Goal: Contribute content: Contribute content

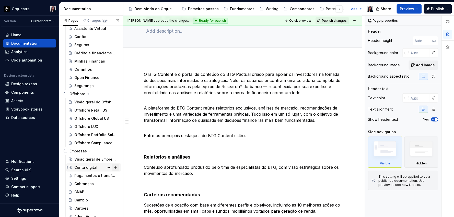
scroll to position [256, 0]
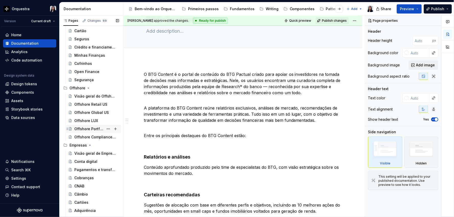
click at [90, 129] on div "Offshore Portfolio Solutions" at bounding box center [88, 129] width 29 height 5
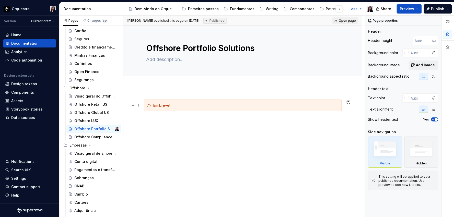
click at [135, 109] on div "[PERSON_NAME] published this page on [DATE] Published Open page Offshore Portfo…" at bounding box center [244, 117] width 242 height 202
click at [139, 106] on span at bounding box center [139, 105] width 4 height 7
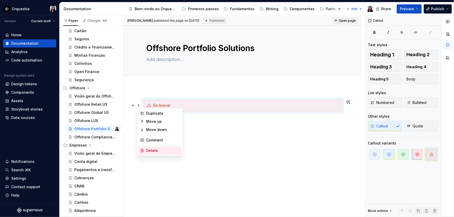
click at [167, 153] on div "Delete" at bounding box center [162, 150] width 33 height 5
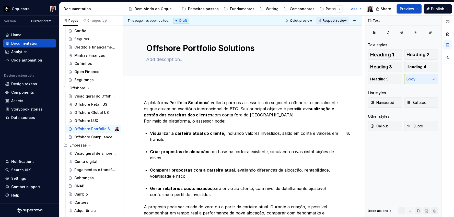
click at [235, 126] on div "A plataforma Portfolio Solutions é voltada para os assessores do segmento offsh…" at bounding box center [243, 210] width 198 height 221
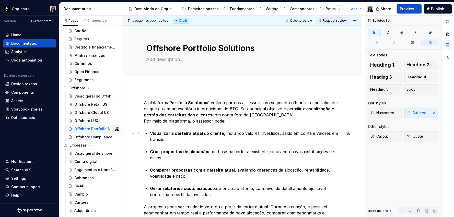
click at [152, 143] on div "A plataforma Portfolio Solutions é voltada para os assessores do segmento offsh…" at bounding box center [243, 210] width 198 height 221
type textarea "*"
click at [242, 109] on p "A plataforma Portfolio Solutions é voltada para os assessores do segmento offsh…" at bounding box center [243, 112] width 198 height 25
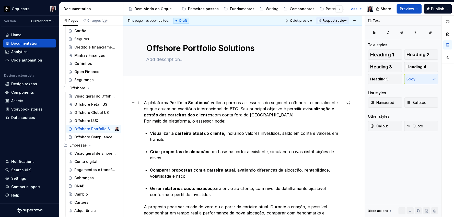
click at [190, 105] on strong "Portfolio Solutions" at bounding box center [188, 102] width 38 height 5
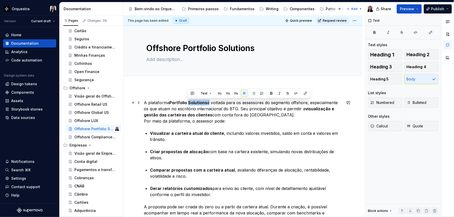
click at [190, 105] on strong "Portfolio Solutions" at bounding box center [188, 102] width 38 height 5
click at [293, 101] on p "A plataforma Portfolio Solutions é voltada para os assessores do segmento offsh…" at bounding box center [243, 112] width 198 height 25
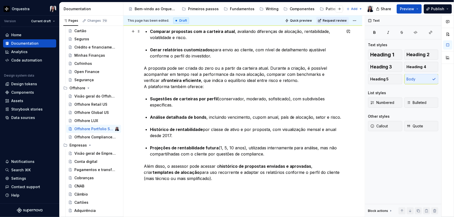
scroll to position [142, 0]
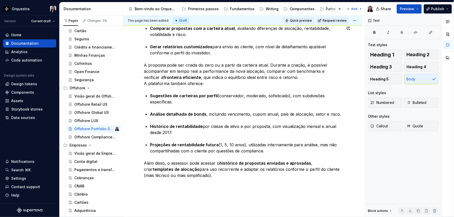
click at [305, 19] on span "Quick preview" at bounding box center [301, 21] width 22 height 4
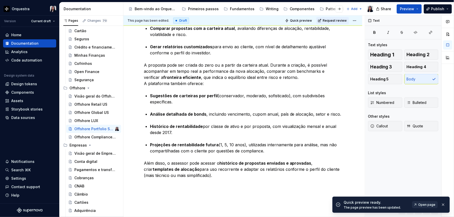
click at [426, 206] on span "Open page" at bounding box center [427, 205] width 17 height 4
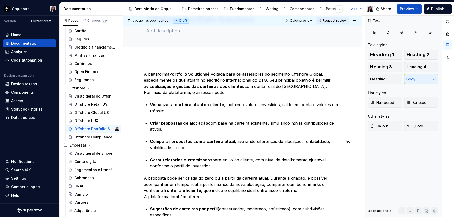
scroll to position [28, 0]
click at [296, 87] on p "A plataforma Portfolio Solutions é voltada para os assessores do segmento Offsh…" at bounding box center [243, 83] width 198 height 25
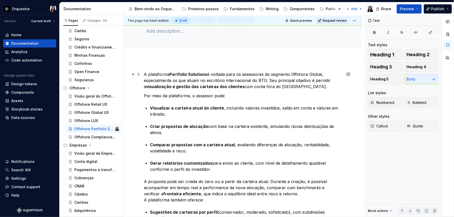
click at [269, 80] on p "A plataforma Portfolio Solutions é voltada para os assessores do segmento Offsh…" at bounding box center [243, 80] width 198 height 18
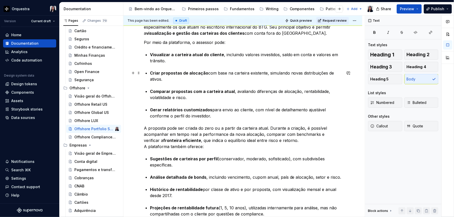
scroll to position [85, 0]
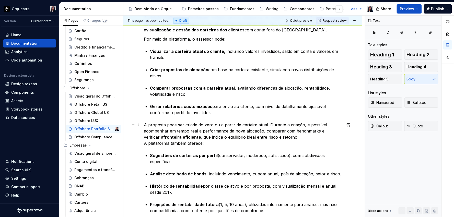
click at [267, 124] on p "A proposta pode ser criada do zero ou a partir da carteira atual. Durante a cri…" at bounding box center [243, 134] width 198 height 25
click at [288, 139] on p "A proposta pode ser criada do zero ou a partir da carteira atual. Durante a cri…" at bounding box center [243, 134] width 198 height 25
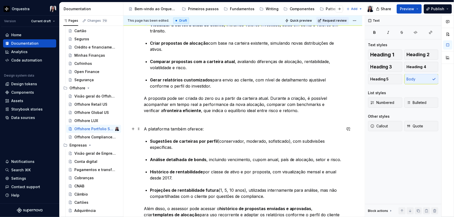
scroll to position [38, 0]
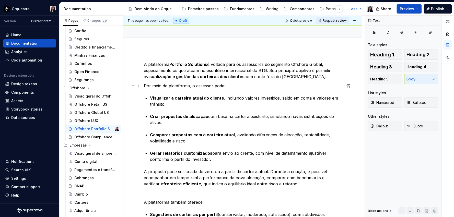
click at [142, 87] on div "A plataforma Portfolio Solutions é voltada para os assessores do segmento Offsh…" at bounding box center [242, 209] width 239 height 320
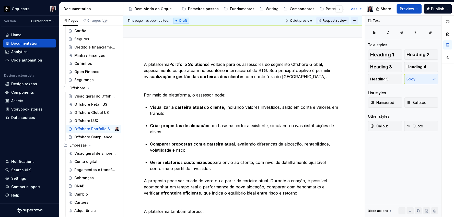
click at [355, 21] on html "Orquestra Version Current draft Home Documentation Analytics Code automation De…" at bounding box center [227, 108] width 454 height 217
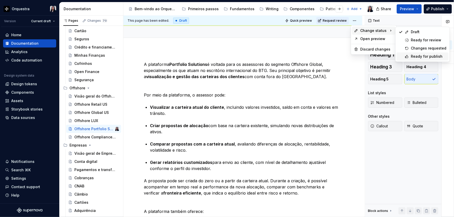
click at [423, 53] on div "Ready for publish" at bounding box center [423, 56] width 52 height 8
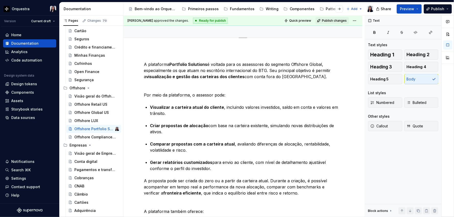
scroll to position [0, 0]
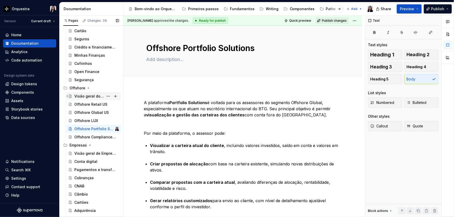
click at [86, 95] on div "Visão geral do Offshore" at bounding box center [88, 96] width 29 height 5
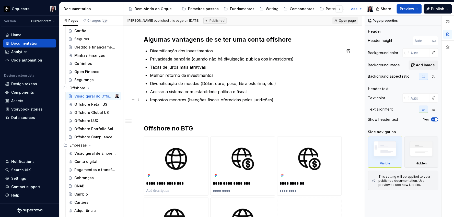
scroll to position [227, 0]
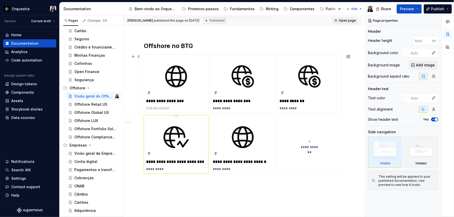
click at [158, 169] on p "*********" at bounding box center [176, 169] width 60 height 5
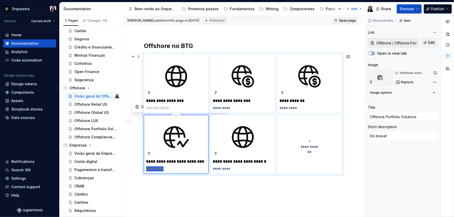
click at [158, 169] on p "*********" at bounding box center [176, 169] width 60 height 5
type textarea "*"
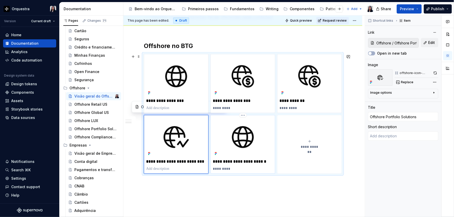
click at [223, 168] on p "*********" at bounding box center [243, 169] width 60 height 5
type textarea "*"
type input "Offshore / Offshore Compliance Cayman"
type input "Offshore Compliance Cayman"
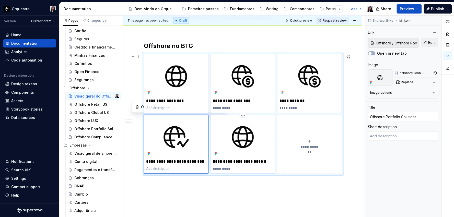
type textarea "Em breve!"
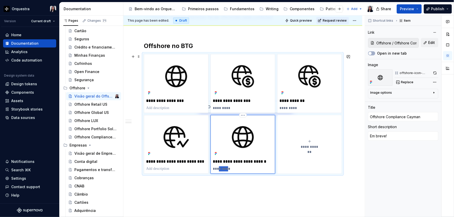
click at [223, 168] on p "*********" at bounding box center [243, 169] width 60 height 5
type textarea "*"
click at [282, 196] on div "This page has been edited. Draft Quick preview Request review Visão geral do Of…" at bounding box center [244, 117] width 242 height 202
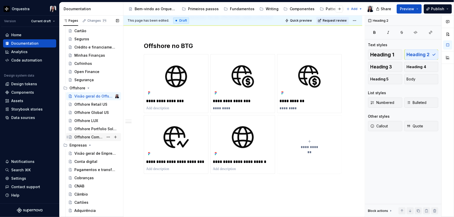
click at [89, 137] on div "Offshore Compliance Cayman" at bounding box center [88, 137] width 29 height 5
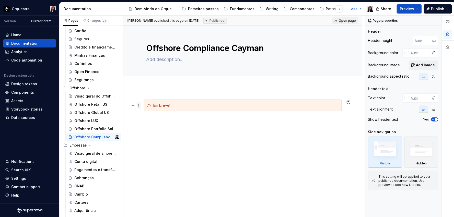
click at [138, 105] on span at bounding box center [139, 105] width 4 height 7
type textarea "*"
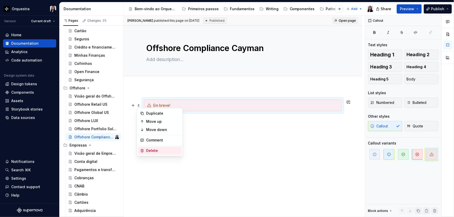
click at [163, 154] on div "Delete" at bounding box center [159, 151] width 43 height 8
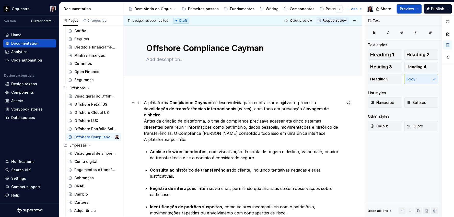
click at [341, 110] on p "A plataforma Compliance Cayman foi desenvolvida para centralizar e agilizar o p…" at bounding box center [243, 121] width 198 height 43
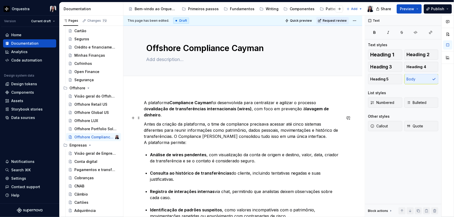
click at [226, 121] on p "Antes da criação da plataforma, o time de compliance precisava acessar até cinc…" at bounding box center [243, 133] width 198 height 25
click at [298, 121] on p "Antes da criação da plataforma, o time de Compliance precisava acessar até cinc…" at bounding box center [243, 133] width 198 height 25
click at [312, 130] on p "Antes da criação da plataforma, o time de Compliance precisava acessar até 5 si…" at bounding box center [243, 133] width 198 height 25
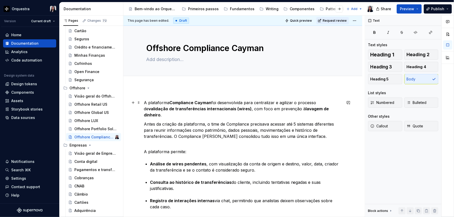
scroll to position [85, 0]
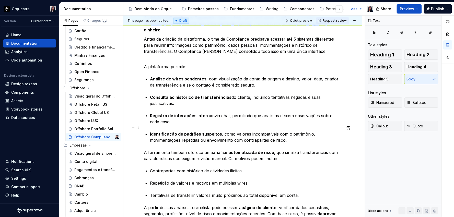
click at [299, 133] on p "Identificação de padrões suspeitos , como valores incompatíveis com o patrimôni…" at bounding box center [246, 137] width 192 height 12
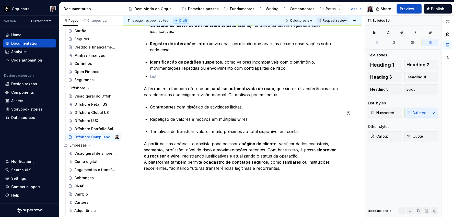
scroll to position [170, 0]
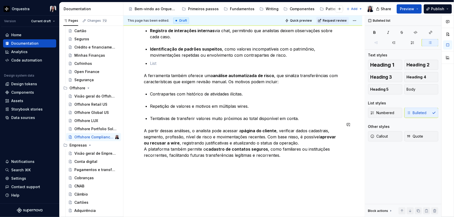
click at [295, 155] on div "A plataforma Compliance Cayman foi desenvolvida para centralizar e agilizar o p…" at bounding box center [243, 46] width 198 height 235
click at [297, 149] on p "A partir dessas análises, o analista pode acessar a página do cliente , verific…" at bounding box center [243, 143] width 198 height 31
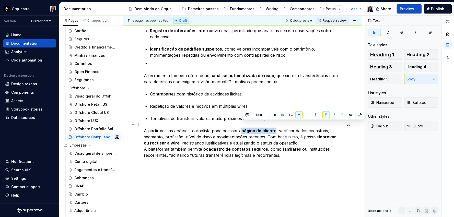
drag, startPoint x: 246, startPoint y: 126, endPoint x: 276, endPoint y: 125, distance: 29.9
click at [276, 128] on p "A partir dessas análises, o analista pode acessar a página do cliente , verific…" at bounding box center [243, 143] width 198 height 31
click at [326, 115] on button "button" at bounding box center [326, 114] width 7 height 7
click at [293, 138] on p "A partir dessas análises, o analista pode acessar a página do cliente, verifica…" at bounding box center [243, 143] width 198 height 31
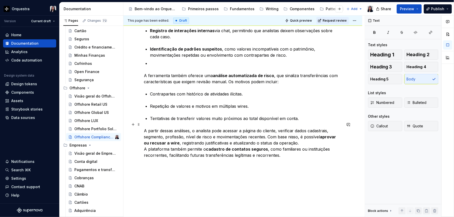
click at [308, 136] on p "A partir dessas análises, o analista pode acessar a página do cliente, verifica…" at bounding box center [243, 143] width 198 height 31
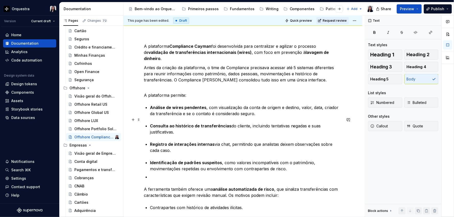
scroll to position [0, 0]
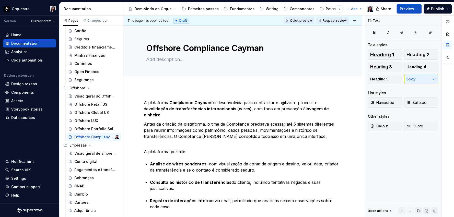
click at [299, 19] on span "Quick preview" at bounding box center [301, 21] width 22 height 4
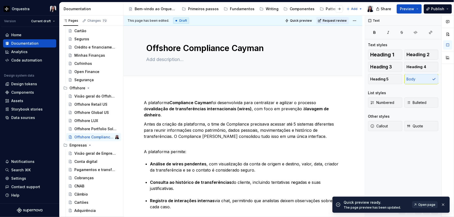
click at [424, 206] on span "Open page" at bounding box center [427, 205] width 17 height 4
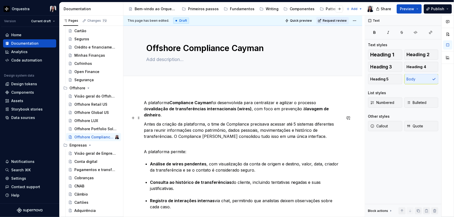
scroll to position [114, 0]
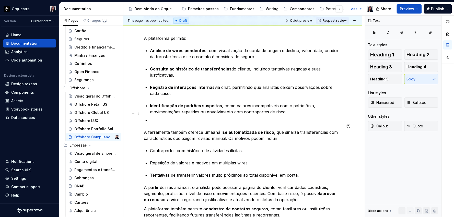
click at [162, 117] on p at bounding box center [246, 120] width 192 height 6
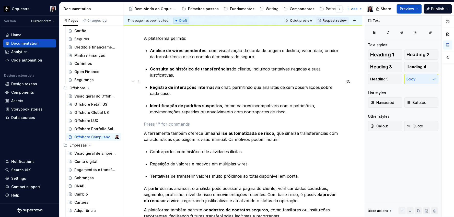
scroll to position [0, 0]
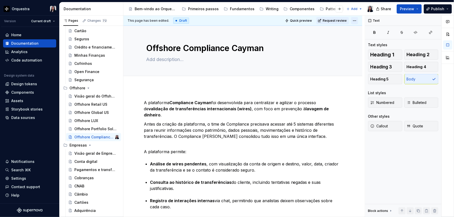
click at [355, 19] on html "Orquestra Version Current draft Home Documentation Analytics Code automation De…" at bounding box center [227, 108] width 454 height 217
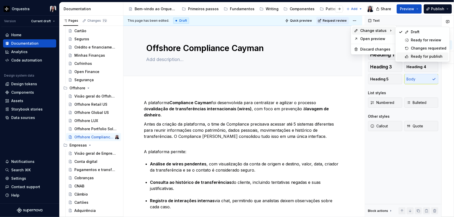
click at [425, 55] on div "Ready for publish" at bounding box center [429, 56] width 36 height 5
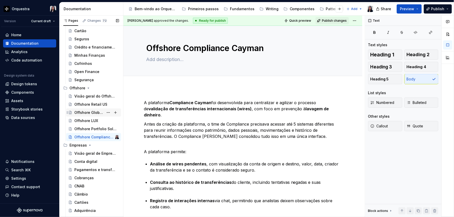
click at [83, 114] on div "Offshore Global US" at bounding box center [88, 112] width 29 height 5
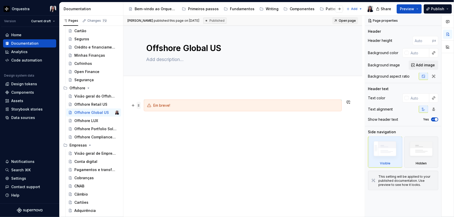
type textarea "*"
click at [138, 106] on span at bounding box center [139, 105] width 4 height 7
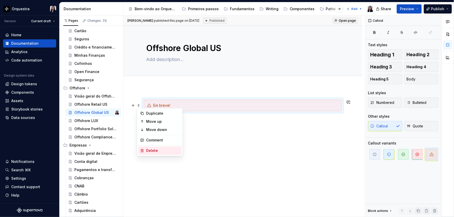
click at [160, 151] on div "Delete" at bounding box center [162, 150] width 33 height 5
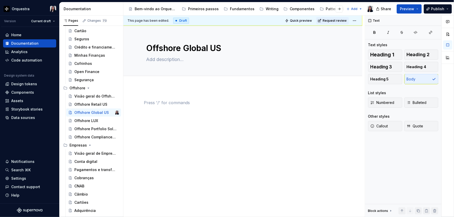
paste div
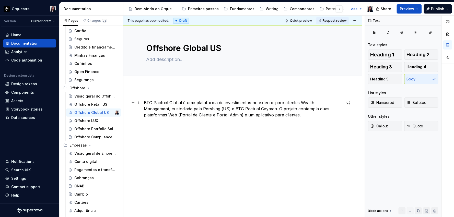
click at [144, 103] on p "BTG Pactual Global é uma plataforma de investimentos no exterior para clientes …" at bounding box center [243, 109] width 198 height 18
click at [185, 101] on p "O BTG Pactual Global é uma plataforma de investimentos no exterior para cliente…" at bounding box center [243, 109] width 198 height 18
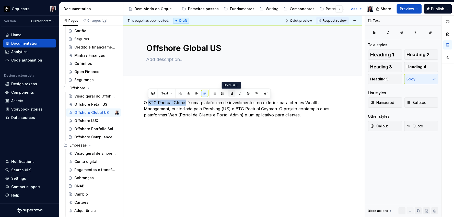
click at [231, 93] on button "button" at bounding box center [232, 93] width 7 height 7
click at [313, 116] on p "O BTG Pactual Global é uma plataforma de investimentos no exterior para cliente…" at bounding box center [243, 109] width 198 height 18
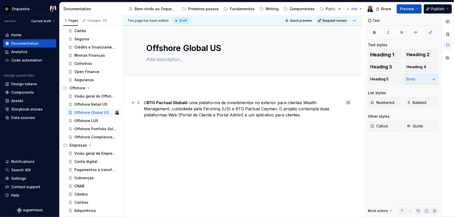
click at [278, 108] on p "O BTG Pactual Global é uma plataforma de investimentos no exterior para cliente…" at bounding box center [243, 109] width 198 height 18
click at [318, 117] on p "O BTG Pactual Global é uma plataforma de investimentos no exterior para cliente…" at bounding box center [243, 109] width 198 height 18
click at [422, 68] on span "Heading 4" at bounding box center [417, 66] width 20 height 5
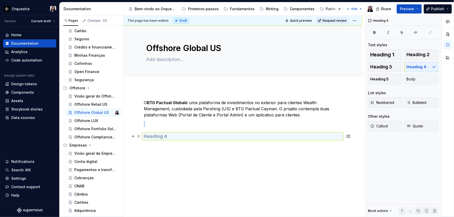
click at [158, 137] on h4 at bounding box center [243, 136] width 198 height 6
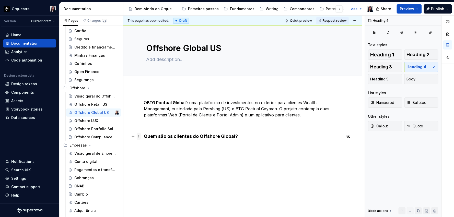
click at [139, 136] on span at bounding box center [139, 136] width 4 height 7
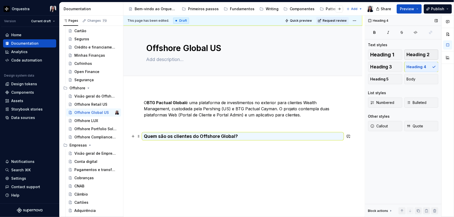
click at [420, 57] on span "Heading 2" at bounding box center [418, 54] width 23 height 5
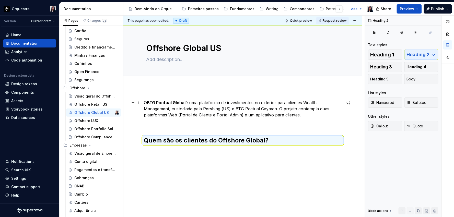
click at [144, 103] on p "O BTG Pactual Global é uma plataforma de investimentos no exterior para cliente…" at bounding box center [243, 109] width 198 height 18
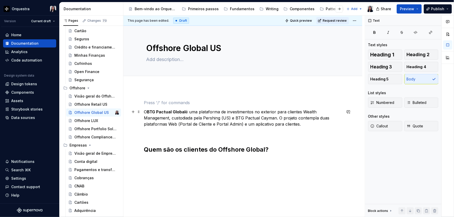
click at [142, 111] on div "O BTG Pactual Global é uma plataforma de investimentos no exterior para cliente…" at bounding box center [242, 156] width 239 height 138
click at [147, 101] on p at bounding box center [243, 103] width 198 height 6
click at [138, 100] on span at bounding box center [139, 102] width 4 height 7
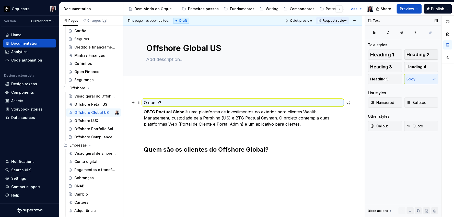
click at [423, 54] on span "Heading 2" at bounding box center [418, 54] width 23 height 5
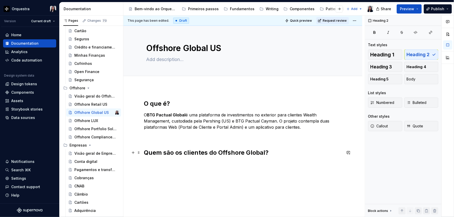
click at [284, 150] on h2 "Quem são os clientes do Offshore Global?" at bounding box center [243, 153] width 198 height 8
click at [179, 163] on div "O que é? O BTG Pactual Global é uma plataforma de investimentos no exterior par…" at bounding box center [243, 131] width 198 height 63
click at [156, 141] on div "O que é? O BTG Pactual Global é uma plataforma de investimentos no exterior par…" at bounding box center [243, 128] width 198 height 57
click at [152, 139] on p at bounding box center [243, 136] width 198 height 6
click at [152, 144] on div "O que é? O BTG Pactual Global é uma plataforma de investimentos no exterior par…" at bounding box center [243, 128] width 198 height 57
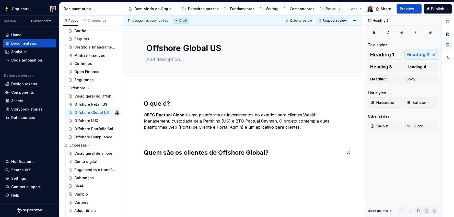
click at [152, 162] on div "O que é? O BTG Pactual Global é uma plataforma de investimentos no exterior par…" at bounding box center [243, 131] width 198 height 63
click at [151, 168] on div "O que é? O BTG Pactual Global é uma plataforma de investimentos no exterior par…" at bounding box center [242, 157] width 239 height 141
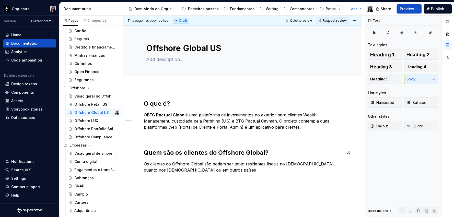
type textarea "*"
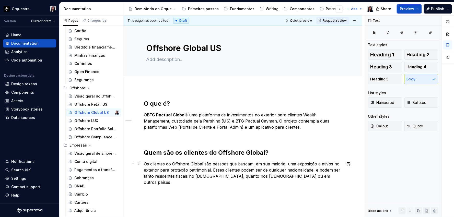
click at [315, 171] on p "Os clientes do Offshore Global são pessoas que buscam, em sua maioria, uma expo…" at bounding box center [243, 173] width 198 height 25
click at [214, 170] on p "Os clientes do Offshore Global são pessoas que buscam, em sua maioria, uma expo…" at bounding box center [243, 173] width 198 height 25
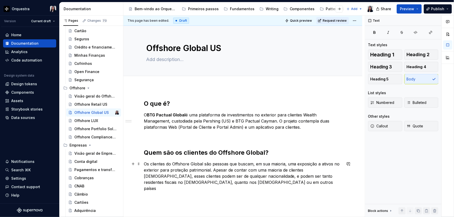
click at [235, 182] on p "Os clientes do Offshore Global são pessoas que buscam, em sua maioria, uma expo…" at bounding box center [243, 176] width 198 height 31
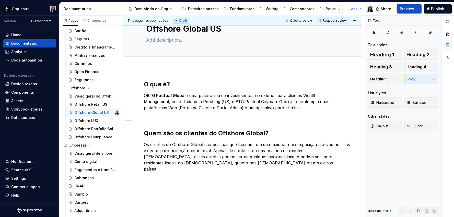
scroll to position [28, 0]
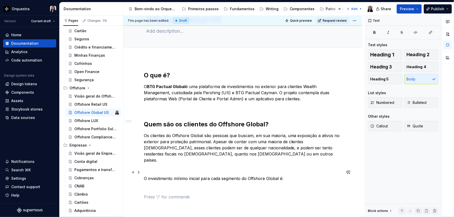
click at [146, 176] on p "O investimento mínimo inicial para cada segmento do Offshore Global é:" at bounding box center [243, 179] width 198 height 6
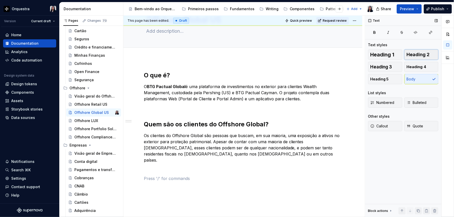
click at [432, 51] on button "Heading 2" at bounding box center [422, 55] width 34 height 10
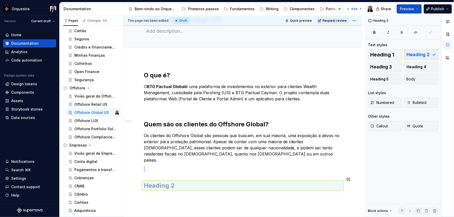
click at [218, 182] on h2 at bounding box center [243, 186] width 198 height 8
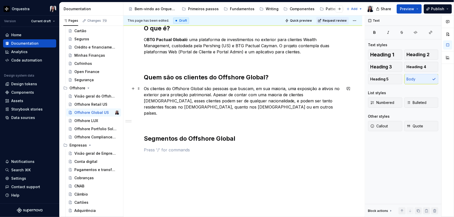
scroll to position [76, 0]
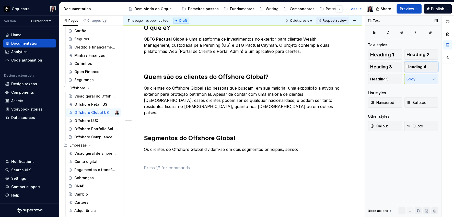
click at [424, 64] on span "Heading 4" at bounding box center [417, 66] width 20 height 5
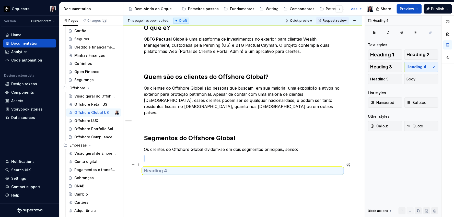
click at [172, 168] on h4 at bounding box center [243, 171] width 198 height 6
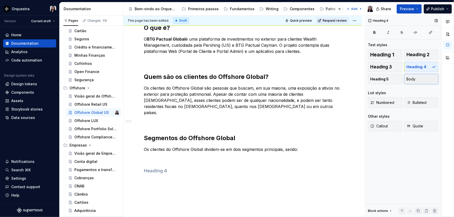
click at [412, 77] on span "Body" at bounding box center [411, 79] width 9 height 5
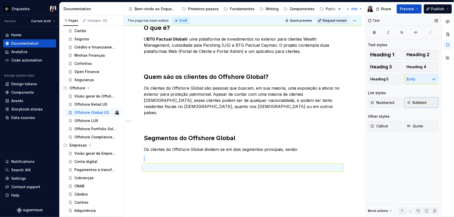
click at [418, 98] on button "Bulleted" at bounding box center [422, 103] width 34 height 10
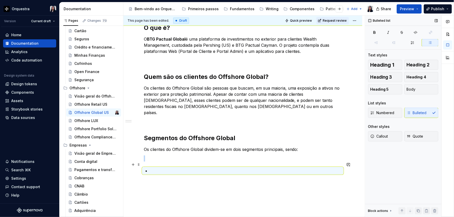
click at [166, 168] on p at bounding box center [246, 171] width 192 height 6
click at [167, 168] on p at bounding box center [246, 171] width 192 height 6
click at [187, 179] on div "O que é? O BTG Pactual Global é uma plataforma de investimentos no exterior par…" at bounding box center [242, 129] width 239 height 234
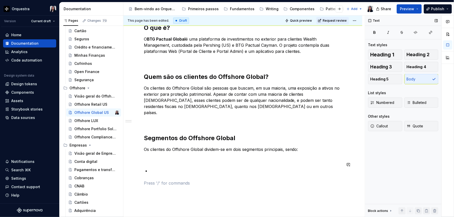
click at [185, 160] on div "O que é? O BTG Pactual Global é uma plataforma de investimentos no exterior par…" at bounding box center [243, 105] width 198 height 163
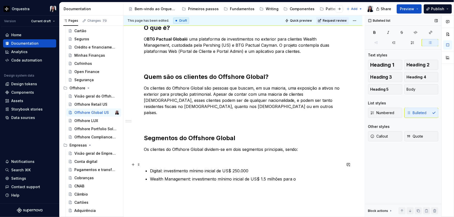
click at [151, 168] on p "Digital: investimento mínimo inicial de US$ 250.000" at bounding box center [246, 171] width 192 height 6
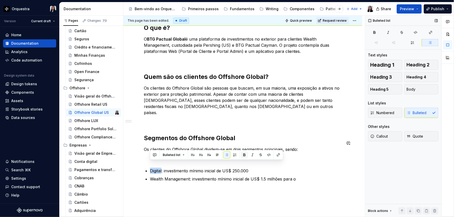
click at [246, 154] on button "button" at bounding box center [244, 155] width 7 height 7
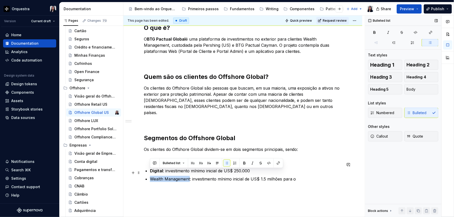
drag, startPoint x: 151, startPoint y: 174, endPoint x: 190, endPoint y: 172, distance: 38.7
click at [190, 176] on p "Wealth Management: investimento mínimo inicial de US$ 1.5 milhões para o" at bounding box center [246, 179] width 192 height 6
click at [244, 165] on button "button" at bounding box center [244, 163] width 7 height 7
click at [310, 176] on p "Wealth Management : investimento mínimo inicial de US$ 1.5 milhões para o" at bounding box center [246, 179] width 192 height 6
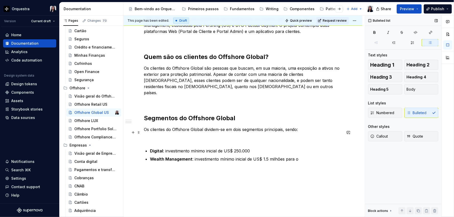
scroll to position [104, 0]
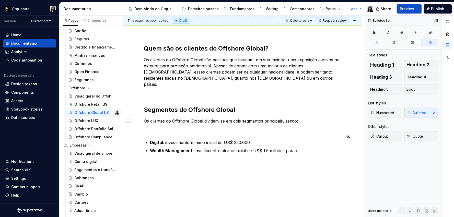
click at [200, 127] on p at bounding box center [243, 130] width 198 height 6
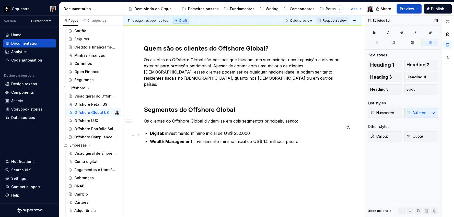
click at [313, 139] on p "Wealth Management : investimento mínimo inicial de US$ 1.5 milhões para o" at bounding box center [246, 142] width 192 height 6
click at [283, 139] on p "Wealth Management : investimento mínimo inicial de US$ 1.5 milhões para o" at bounding box center [246, 142] width 192 height 6
click at [193, 139] on p "Wealth Management : investimento mínimo inicial de US$ 1.5 milhões" at bounding box center [246, 142] width 192 height 6
click at [237, 118] on p "Os clientes do Offshore Global dividem-se em dois segmentos principais, sendo:" at bounding box center [243, 121] width 198 height 6
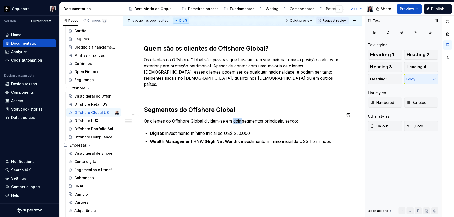
click at [237, 118] on p "Os clientes do Offshore Global dividem-se em dois segmentos principais, sendo:" at bounding box center [243, 121] width 198 height 6
click at [218, 139] on strong "Wealth Management HNW (High Net Worth)" at bounding box center [194, 141] width 89 height 5
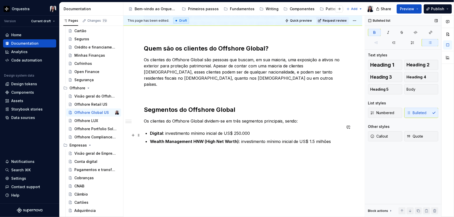
click at [218, 139] on strong "Wealth Management HNW (High Net Worth)" at bounding box center [194, 141] width 89 height 5
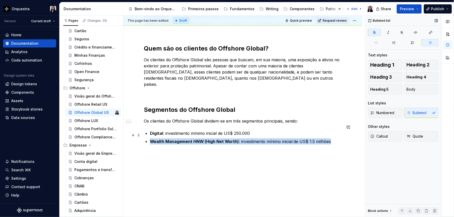
click at [218, 139] on strong "Wealth Management HNW (High Net Worth)" at bounding box center [194, 141] width 89 height 5
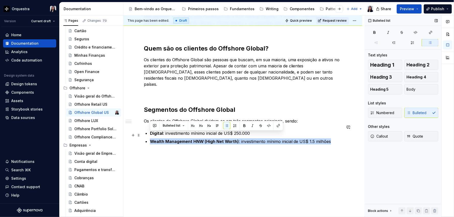
copy p "Wealth Management HNW (High Net Worth) : investimento mínimo inicial de US$ 1.5…"
click at [326, 139] on p "Wealth Management HNW (High Net Worth) : investimento mínimo inicial de US$ 1.5…" at bounding box center [246, 142] width 192 height 6
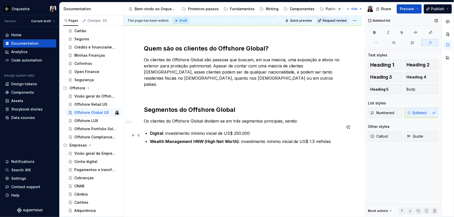
click at [331, 139] on p "Wealth Management HNW (High Net Worth) : investimento mínimo inicial de US$ 1.5…" at bounding box center [246, 142] width 192 height 6
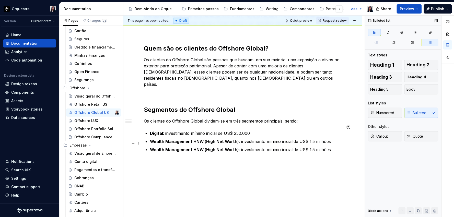
click at [193, 147] on strong "Wealth Management HNW (High Net Worth)" at bounding box center [194, 149] width 89 height 5
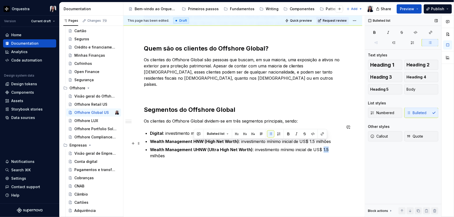
drag, startPoint x: 322, startPoint y: 143, endPoint x: 327, endPoint y: 144, distance: 4.7
click at [327, 147] on p "Wealth Management UHNW (Ultra High Net Worth) : investimento mínimo inicial de …" at bounding box center [246, 153] width 192 height 12
click at [353, 144] on div "O que é? O BTG Pactual Global é uma plataforma de investimentos no exterior par…" at bounding box center [242, 112] width 239 height 259
click at [340, 147] on p "Wealth Management UHNW (Ultra High Net Worth) : investimento mínimo inicial de …" at bounding box center [246, 153] width 192 height 12
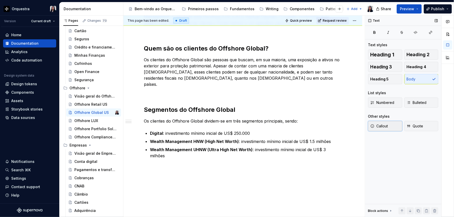
click at [393, 127] on button "Callout" at bounding box center [385, 126] width 34 height 10
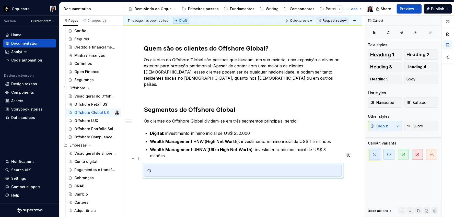
click at [266, 165] on div at bounding box center [243, 171] width 198 height 12
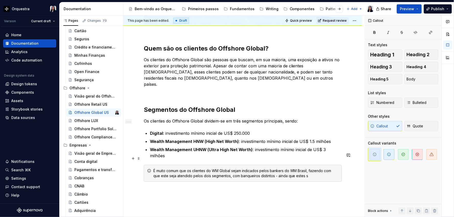
click at [323, 168] on div "É muito comum que os clientes do WM Global sejam indicados pelos bankers do WM …" at bounding box center [245, 173] width 185 height 10
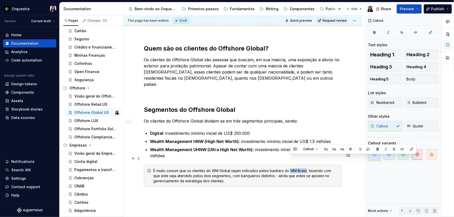
drag, startPoint x: 290, startPoint y: 158, endPoint x: 308, endPoint y: 158, distance: 17.4
click at [308, 168] on div "É muito comum que os clientes do WM Global sejam indicados pelos bankers do WM …" at bounding box center [245, 175] width 185 height 15
click at [298, 168] on div "É muito comum que os clientes do WM Global sejam indicados pelos bankers do WM …" at bounding box center [245, 175] width 185 height 15
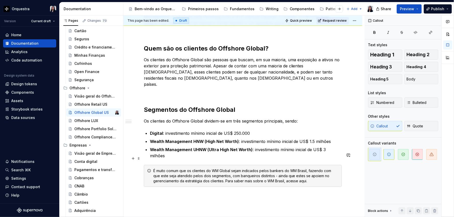
click at [302, 169] on div "É muito comum que os clientes do WM Global sejam indicados pelos bankers do WM …" at bounding box center [245, 175] width 185 height 15
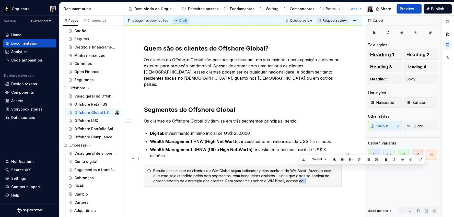
click at [302, 169] on div "É muito comum que os clientes do WM Global sejam indicados pelos bankers do WM …" at bounding box center [245, 175] width 185 height 15
click at [421, 160] on button "button" at bounding box center [420, 159] width 7 height 7
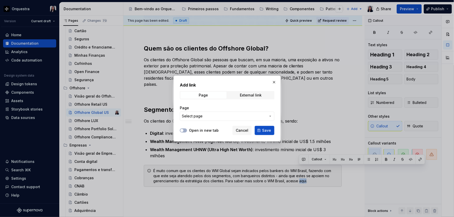
click at [227, 116] on span "Select page" at bounding box center [224, 116] width 84 height 5
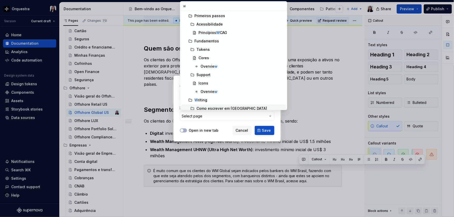
type input "wm"
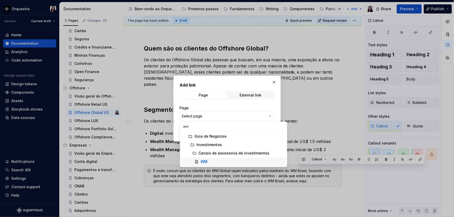
click at [214, 160] on div "WM" at bounding box center [242, 162] width 83 height 5
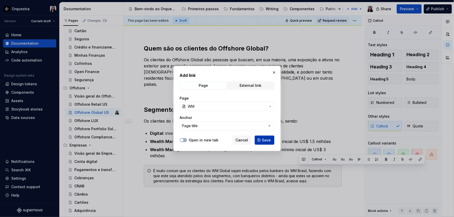
click at [263, 141] on span "Save" at bounding box center [266, 140] width 9 height 5
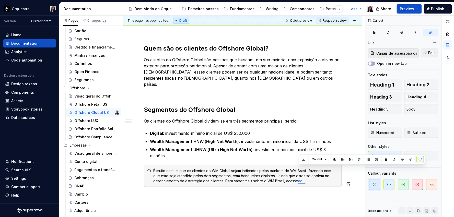
click at [334, 188] on div "O que é? O BTG Pactual Global é uma plataforma de investimentos no exterior par…" at bounding box center [243, 100] width 198 height 210
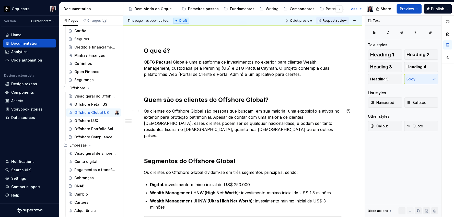
scroll to position [0, 0]
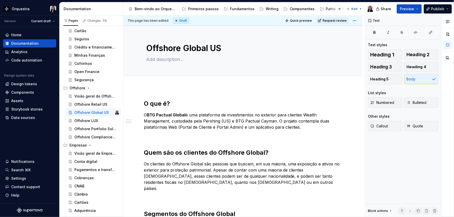
click at [358, 19] on div "This page has been edited. Draft Quick preview Request review" at bounding box center [242, 21] width 239 height 10
click at [357, 19] on html "Orquestra Version Current draft Home Documentation Analytics Code automation De…" at bounding box center [227, 108] width 454 height 217
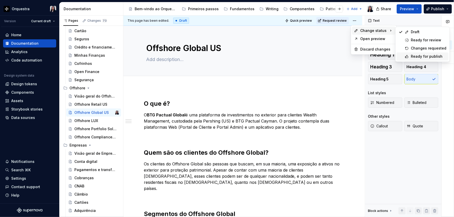
click at [422, 55] on div "Ready for publish" at bounding box center [429, 56] width 36 height 5
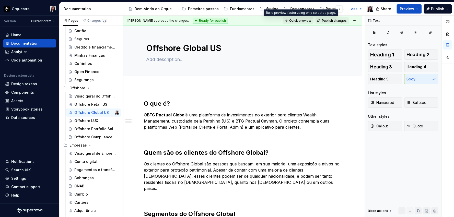
click at [299, 21] on span "Quick preview" at bounding box center [300, 21] width 22 height 4
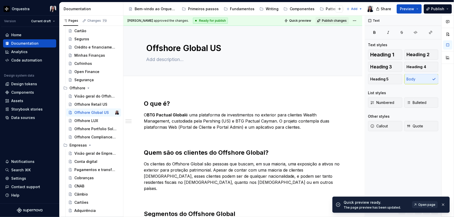
click at [426, 205] on span "Open page" at bounding box center [427, 205] width 17 height 4
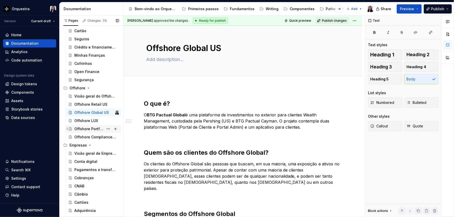
click at [84, 129] on div "Offshore Portfolio Solutions" at bounding box center [88, 129] width 29 height 5
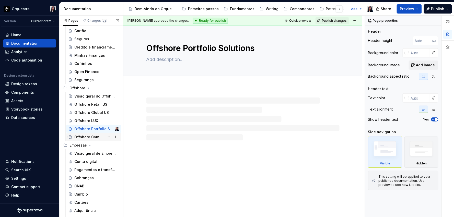
click at [86, 137] on div "Offshore Compliance Cayman" at bounding box center [88, 137] width 29 height 5
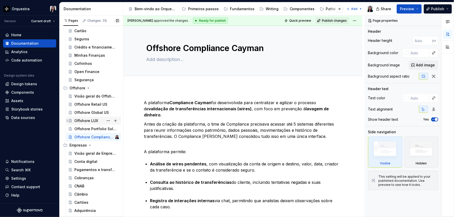
click at [84, 120] on div "Offshore LUX" at bounding box center [86, 120] width 24 height 5
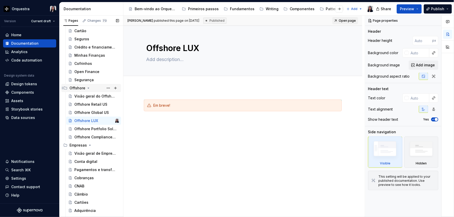
click at [77, 86] on div "Offshore" at bounding box center [78, 88] width 16 height 5
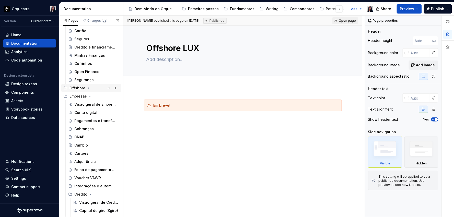
click at [77, 86] on div "Offshore" at bounding box center [78, 88] width 16 height 5
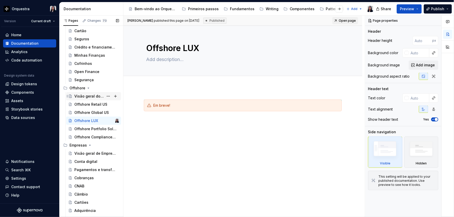
click at [84, 96] on div "Visão geral do Offshore" at bounding box center [88, 96] width 29 height 5
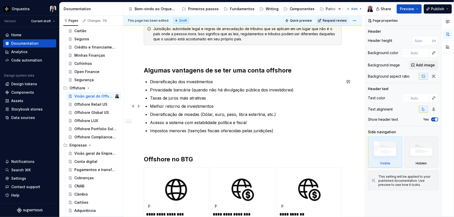
scroll to position [227, 0]
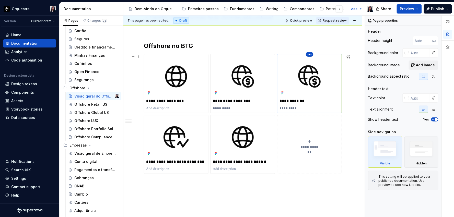
click at [310, 55] on html "Orquestra Version Current draft Home Documentation Analytics Code automation De…" at bounding box center [227, 108] width 454 height 217
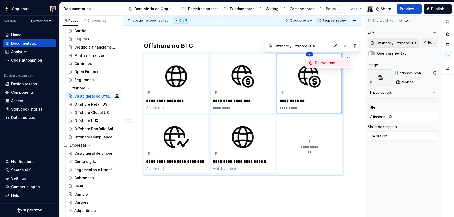
click at [316, 61] on div "Delete item" at bounding box center [331, 63] width 33 height 5
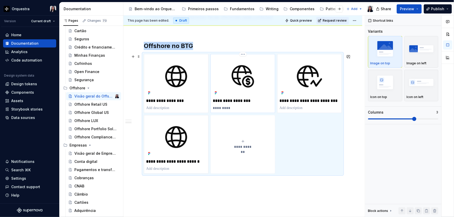
click at [224, 107] on p "*********" at bounding box center [243, 108] width 60 height 5
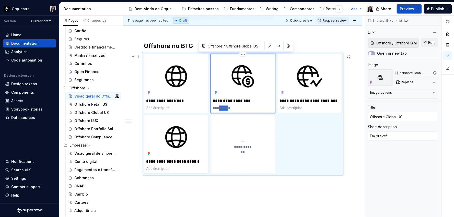
click at [224, 107] on p "*********" at bounding box center [243, 108] width 60 height 5
type textarea "*"
click at [88, 112] on div "Offshore Global US" at bounding box center [88, 112] width 29 height 5
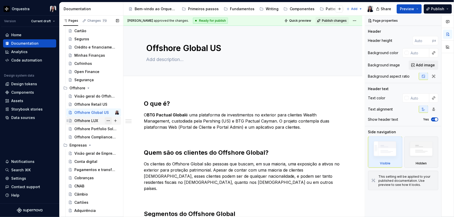
click at [105, 119] on button "Page tree" at bounding box center [108, 120] width 7 height 7
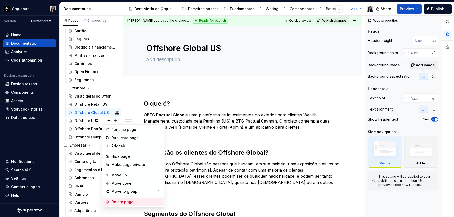
click at [133, 202] on div "Delete page" at bounding box center [136, 202] width 50 height 5
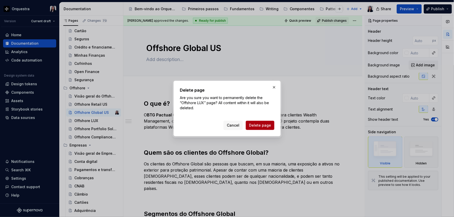
click at [265, 124] on span "Delete page" at bounding box center [260, 125] width 22 height 5
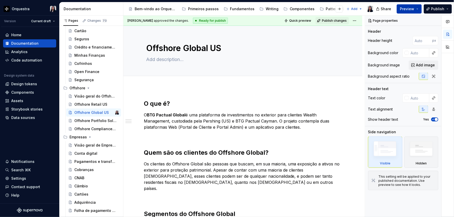
click at [413, 9] on span "Preview" at bounding box center [407, 8] width 14 height 5
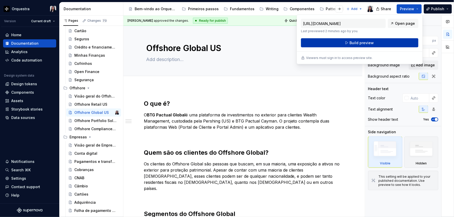
click at [356, 42] on span "Build preview" at bounding box center [362, 42] width 24 height 5
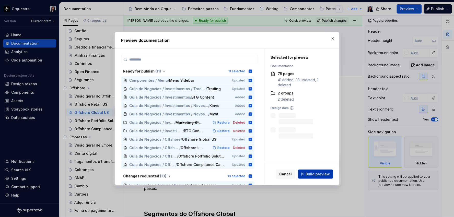
click at [316, 174] on span "Build preview" at bounding box center [318, 174] width 24 height 5
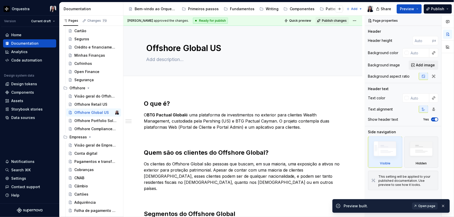
click at [430, 207] on span "Open page" at bounding box center [427, 206] width 17 height 4
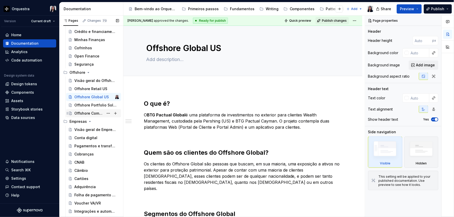
scroll to position [285, 0]
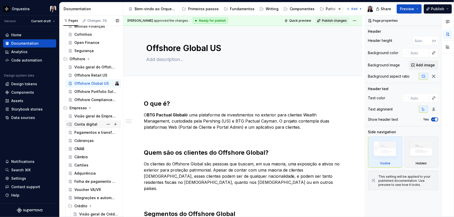
click at [86, 126] on div "Conta digital" at bounding box center [85, 124] width 23 height 5
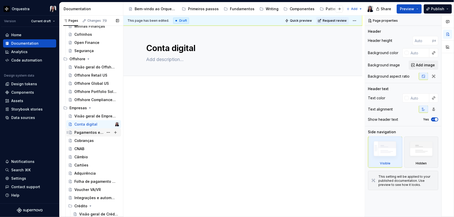
click at [87, 132] on div "Pagamentos e transferências" at bounding box center [88, 132] width 29 height 5
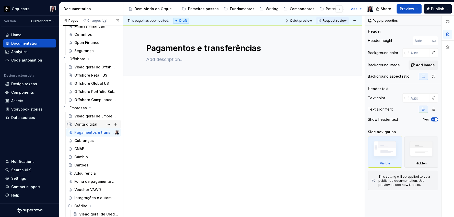
click at [76, 124] on div "Conta digital" at bounding box center [85, 124] width 23 height 5
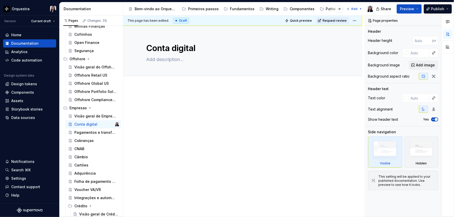
click at [169, 109] on div at bounding box center [243, 109] width 198 height 19
type textarea "*"
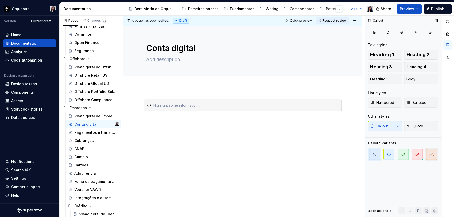
click at [430, 155] on icon "button" at bounding box center [432, 154] width 4 height 3
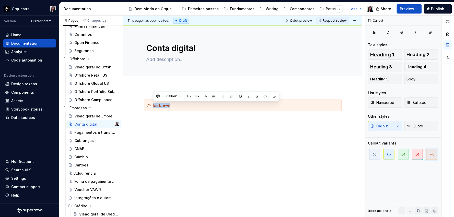
copy div "Em breve!"
click at [180, 126] on div "Em breve!" at bounding box center [242, 138] width 239 height 103
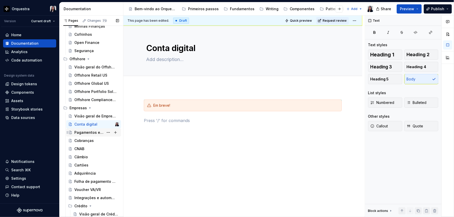
click at [86, 133] on div "Pagamentos e transferências" at bounding box center [88, 132] width 29 height 5
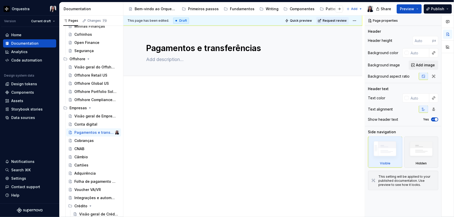
type textarea "*"
click at [168, 107] on div at bounding box center [243, 109] width 198 height 19
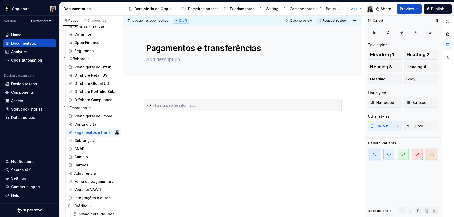
click at [430, 155] on span "button" at bounding box center [432, 154] width 11 height 11
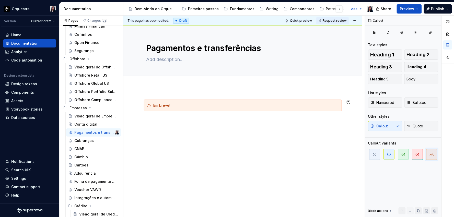
click at [178, 126] on div "Em breve!" at bounding box center [242, 138] width 239 height 103
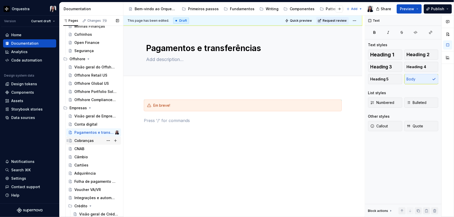
click at [84, 141] on div "Cobranças" at bounding box center [83, 140] width 19 height 5
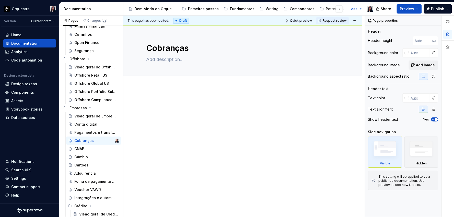
click at [171, 110] on div at bounding box center [243, 109] width 198 height 19
type textarea "*"
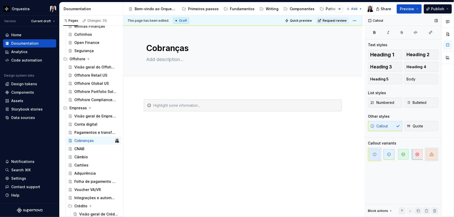
click at [428, 155] on span "button" at bounding box center [432, 154] width 11 height 11
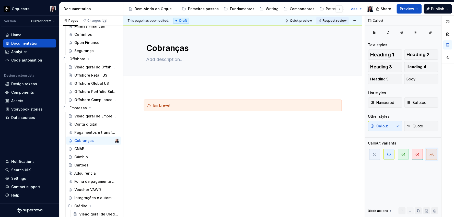
click at [209, 157] on div "Em breve!" at bounding box center [242, 138] width 239 height 103
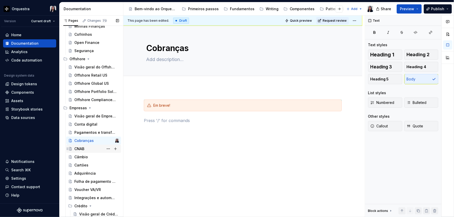
click at [78, 146] on div "CNAB" at bounding box center [79, 148] width 10 height 5
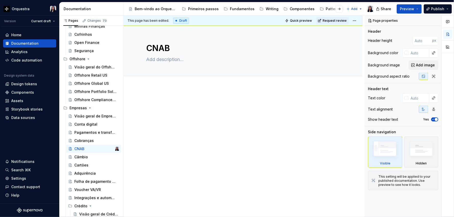
type textarea "*"
click at [192, 107] on div at bounding box center [243, 109] width 198 height 19
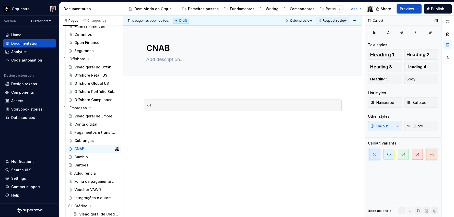
click at [433, 154] on icon "button" at bounding box center [432, 154] width 4 height 3
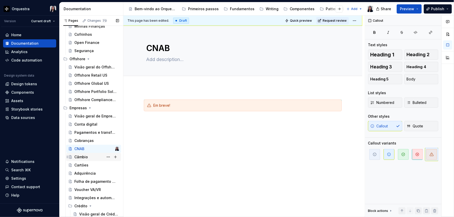
click at [86, 158] on div "Câmbio" at bounding box center [81, 157] width 14 height 5
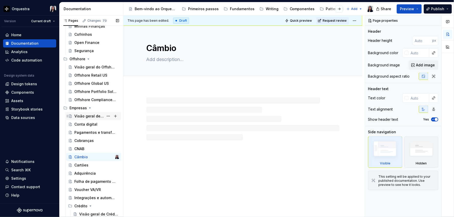
click at [78, 116] on div "Visão geral de Empresas" at bounding box center [88, 116] width 29 height 5
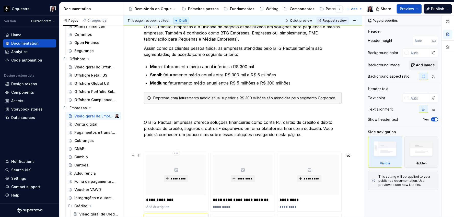
scroll to position [114, 0]
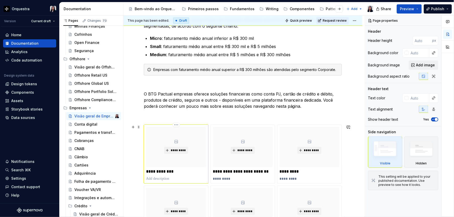
click at [164, 175] on div "**********" at bounding box center [176, 154] width 60 height 54
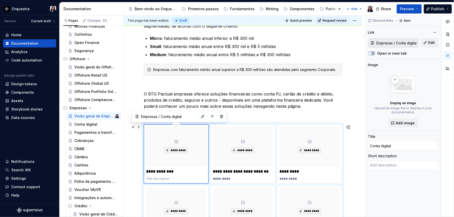
click at [164, 178] on p at bounding box center [176, 178] width 60 height 5
type textarea "*"
type textarea "E"
type textarea "*"
type textarea "Em"
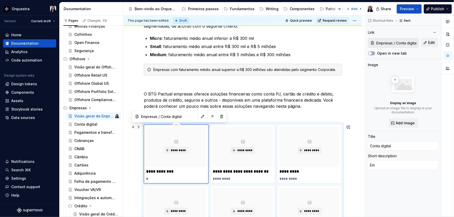
type textarea "*"
type textarea "Em"
type textarea "*"
type textarea "Em b"
type textarea "*"
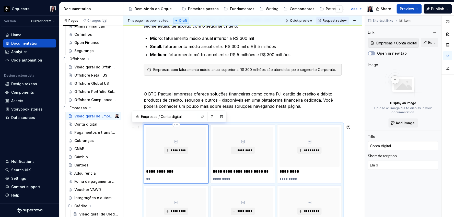
type textarea "Em br"
type textarea "*"
type textarea "Em bre"
type textarea "*"
type textarea "Em brev"
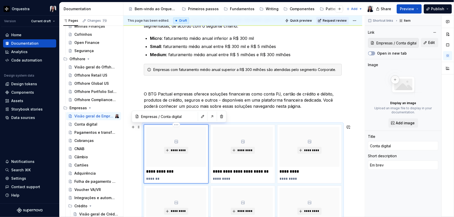
type textarea "*"
type textarea "Em breve"
type textarea "*"
type textarea "Em breve!"
click at [84, 139] on div "Cobranças" at bounding box center [83, 140] width 19 height 5
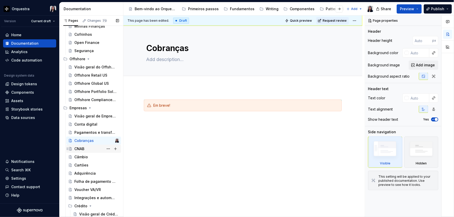
click at [82, 150] on div "CNAB" at bounding box center [79, 148] width 10 height 5
click at [82, 158] on div "Câmbio" at bounding box center [81, 157] width 14 height 5
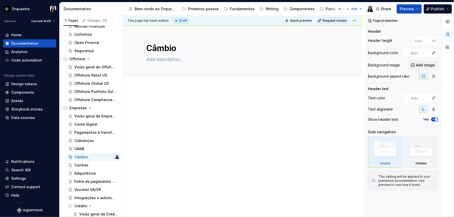
type textarea "*"
click at [155, 111] on div at bounding box center [243, 109] width 198 height 19
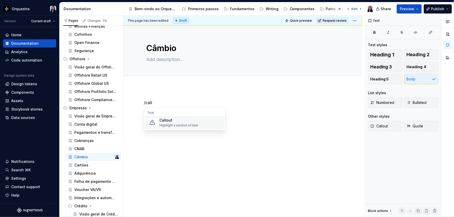
click at [194, 127] on div "Highlight a section of text" at bounding box center [179, 125] width 39 height 4
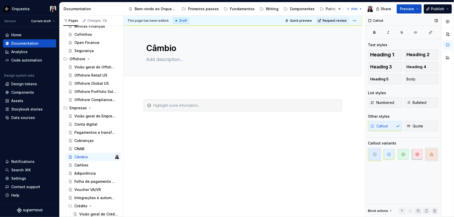
click at [436, 155] on span "button" at bounding box center [432, 154] width 11 height 11
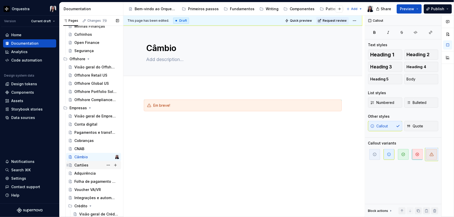
click at [82, 166] on div "Cartões" at bounding box center [81, 165] width 14 height 5
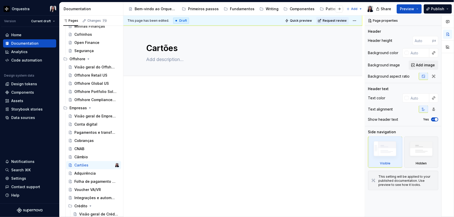
type textarea "*"
click at [194, 111] on div at bounding box center [243, 109] width 198 height 19
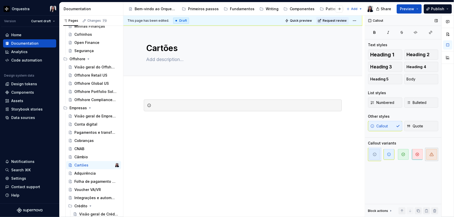
click at [438, 152] on button "button" at bounding box center [431, 154] width 13 height 13
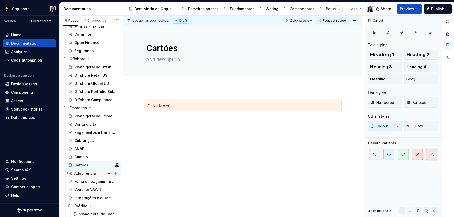
click at [88, 173] on div "Adquirência" at bounding box center [84, 173] width 21 height 5
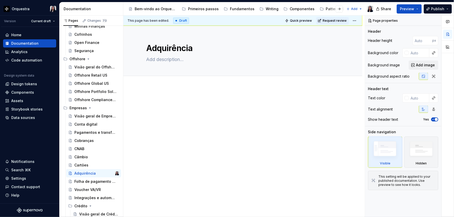
type textarea "*"
click at [226, 109] on div at bounding box center [243, 109] width 198 height 19
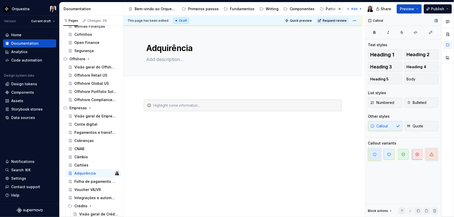
click at [432, 151] on span "button" at bounding box center [432, 154] width 11 height 11
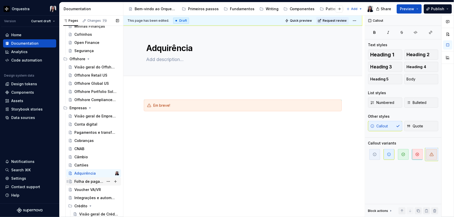
click at [86, 183] on div "Folha de pagamento (FoPa)" at bounding box center [88, 181] width 29 height 5
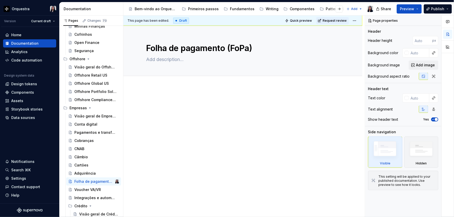
type textarea "*"
click at [230, 107] on div at bounding box center [243, 109] width 198 height 19
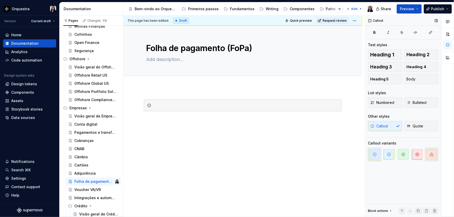
click at [430, 151] on span "button" at bounding box center [432, 154] width 11 height 11
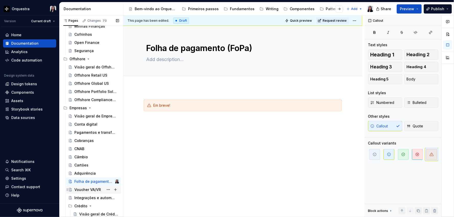
click at [82, 191] on div "Voucher VA/VR" at bounding box center [87, 189] width 27 height 5
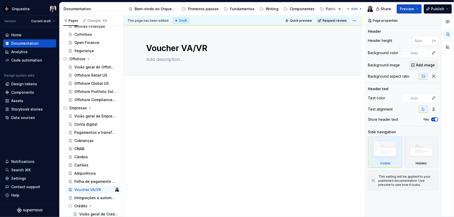
type textarea "*"
click at [206, 109] on div at bounding box center [243, 109] width 198 height 19
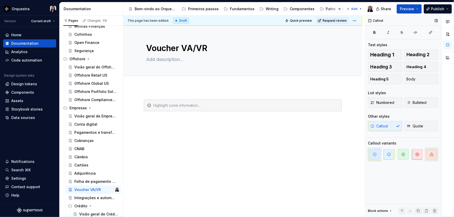
click at [434, 157] on span "button" at bounding box center [432, 154] width 11 height 11
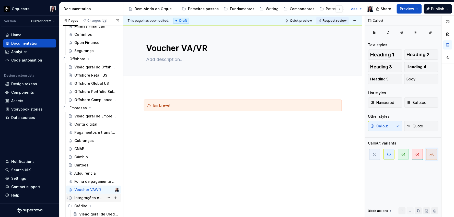
click at [91, 201] on div "Integrações e automações" at bounding box center [96, 198] width 45 height 7
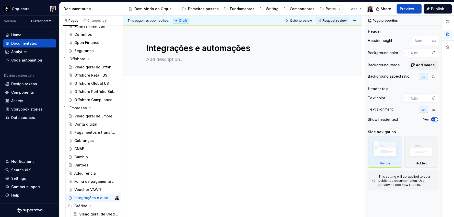
type textarea "*"
click at [186, 116] on div at bounding box center [243, 109] width 198 height 19
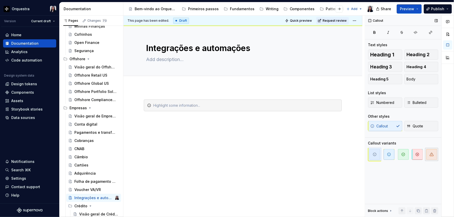
click at [431, 153] on icon "button" at bounding box center [432, 155] width 4 height 4
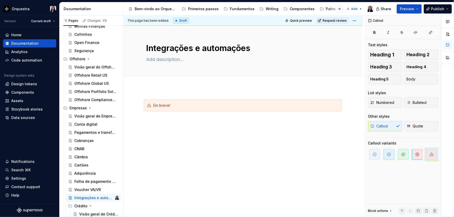
click at [260, 151] on div "Em breve!" at bounding box center [242, 138] width 239 height 103
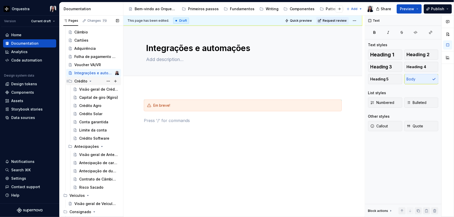
scroll to position [415, 0]
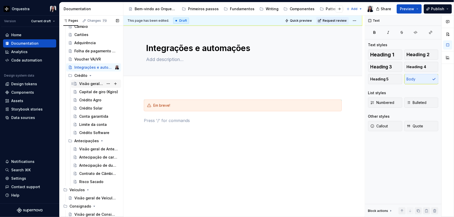
click at [83, 82] on div "Visão geral de Crédito para Empresas" at bounding box center [91, 83] width 25 height 5
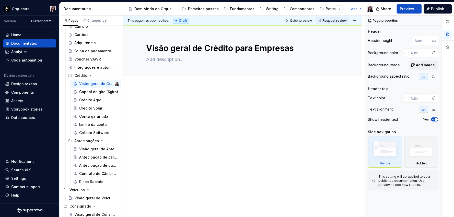
type textarea "*"
click at [182, 115] on div at bounding box center [243, 109] width 198 height 19
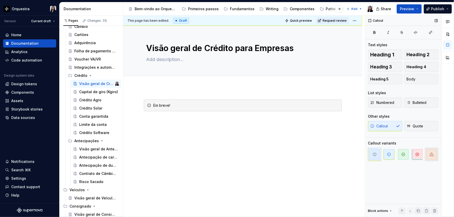
click at [436, 153] on span "button" at bounding box center [432, 154] width 11 height 11
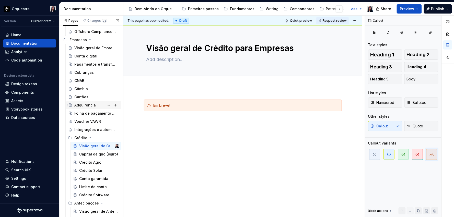
scroll to position [330, 0]
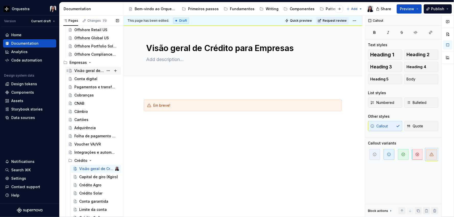
click at [79, 70] on div "Visão geral de Empresas" at bounding box center [88, 70] width 29 height 5
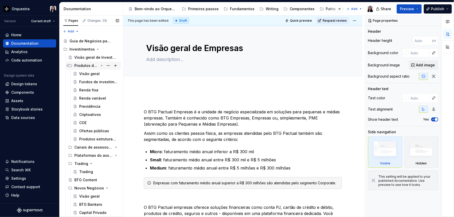
click at [101, 65] on icon "Page tree" at bounding box center [101, 65] width 1 height 1
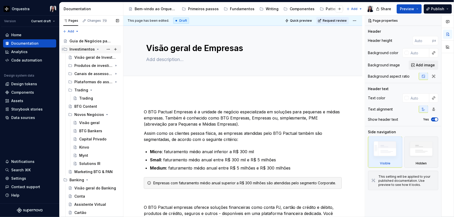
click at [96, 50] on icon "Page tree" at bounding box center [98, 49] width 4 height 4
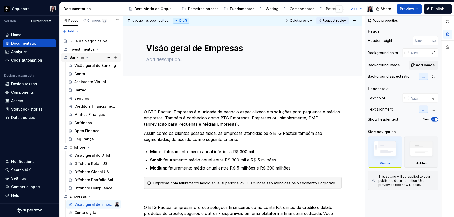
click at [86, 56] on icon "Page tree" at bounding box center [87, 57] width 4 height 4
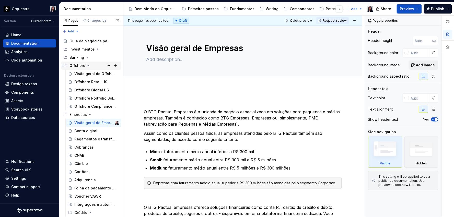
click at [87, 65] on icon "Page tree" at bounding box center [88, 66] width 4 height 4
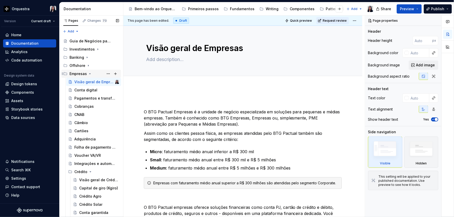
click at [88, 73] on icon "Page tree" at bounding box center [90, 74] width 4 height 4
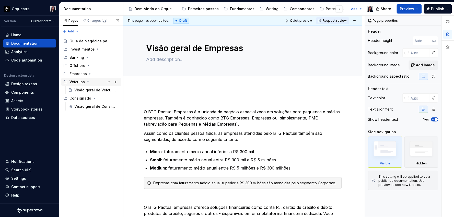
click at [87, 81] on icon "Page tree" at bounding box center [88, 82] width 4 height 4
click at [94, 90] on icon "Page tree" at bounding box center [94, 90] width 1 height 1
click at [93, 147] on div "Pages Changes 73 Add Accessibility guide for tree Page tree. Navigate the tree …" at bounding box center [91, 117] width 64 height 202
type textarea "*"
